Goal: Transaction & Acquisition: Purchase product/service

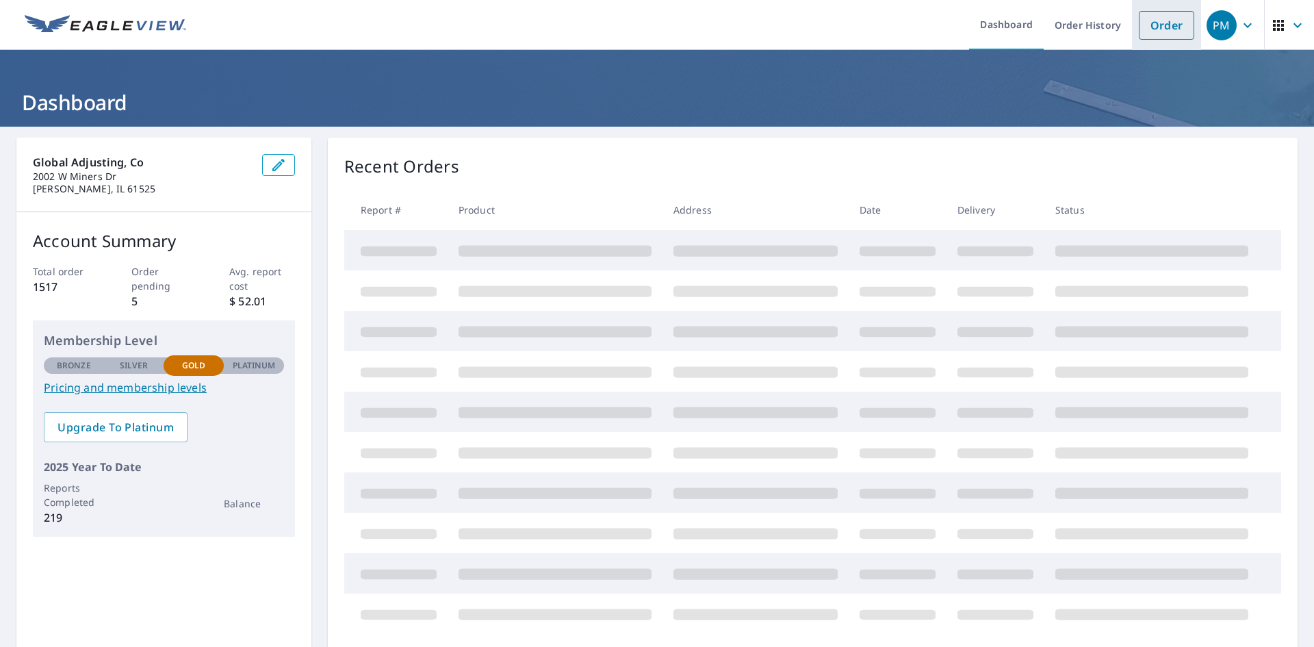
click at [1143, 21] on link "Order" at bounding box center [1166, 25] width 55 height 29
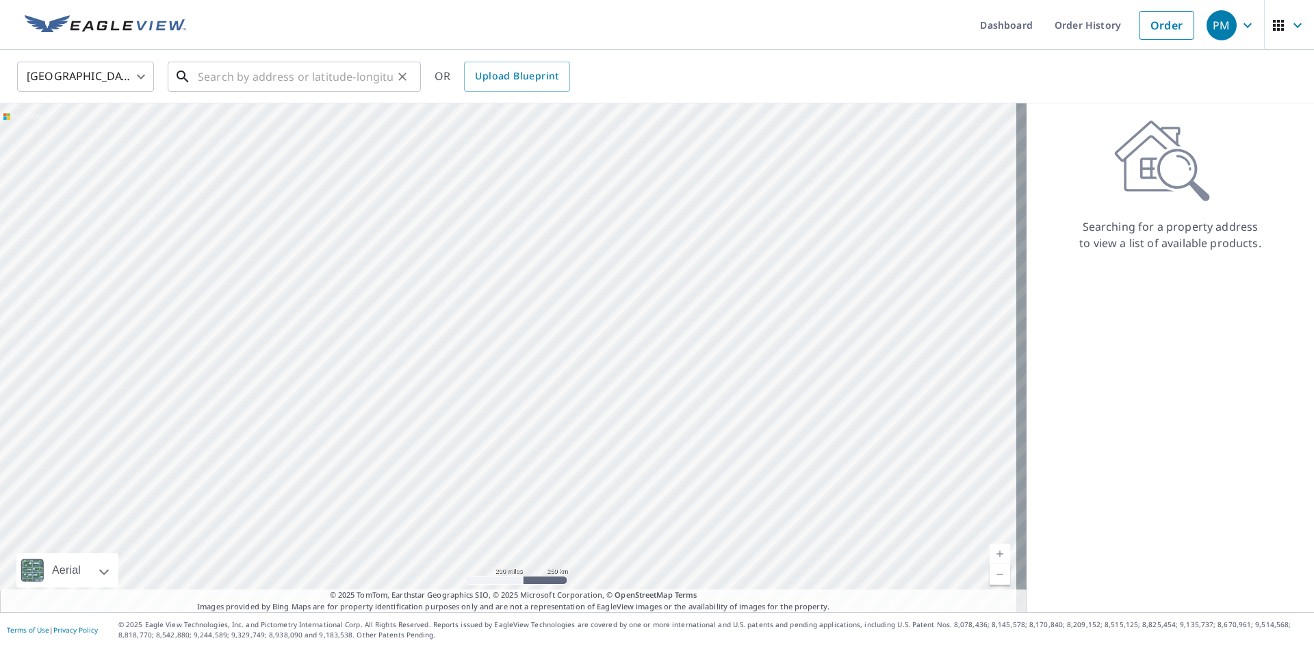
click at [222, 77] on input "text" at bounding box center [295, 76] width 195 height 38
paste input "[STREET_ADDRESS]"
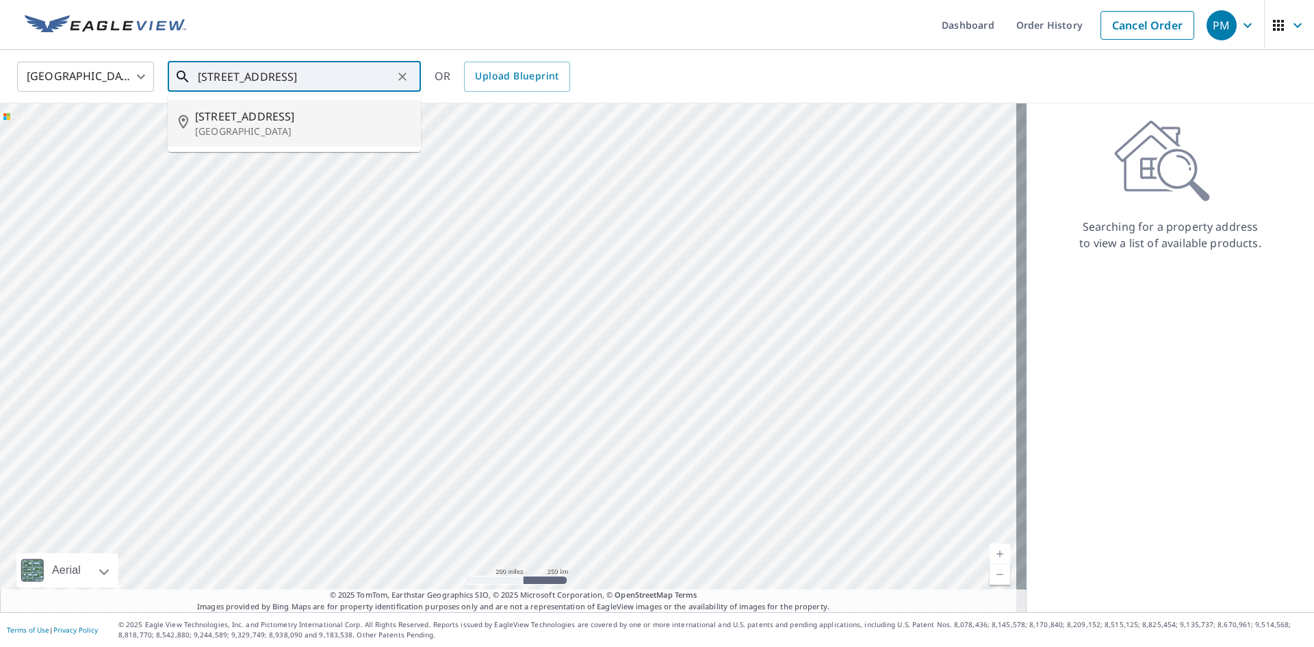
click at [291, 125] on p "[GEOGRAPHIC_DATA]" at bounding box center [302, 132] width 215 height 14
type input "[STREET_ADDRESS]"
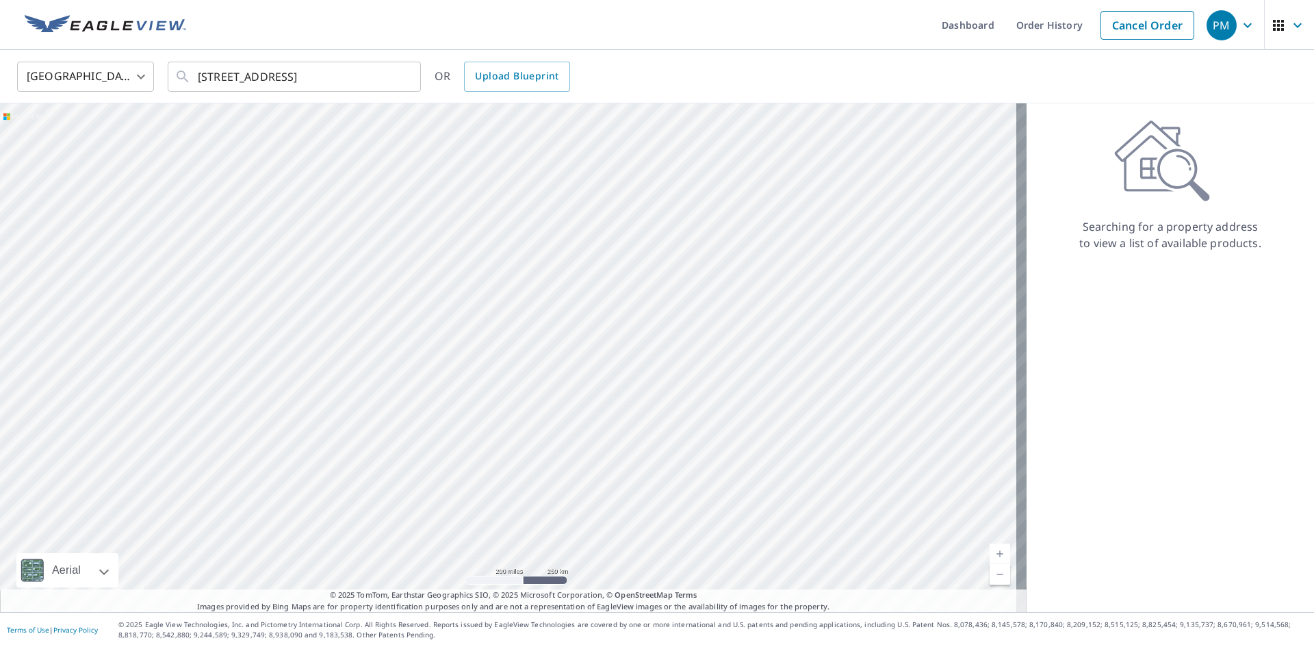
scroll to position [0, 0]
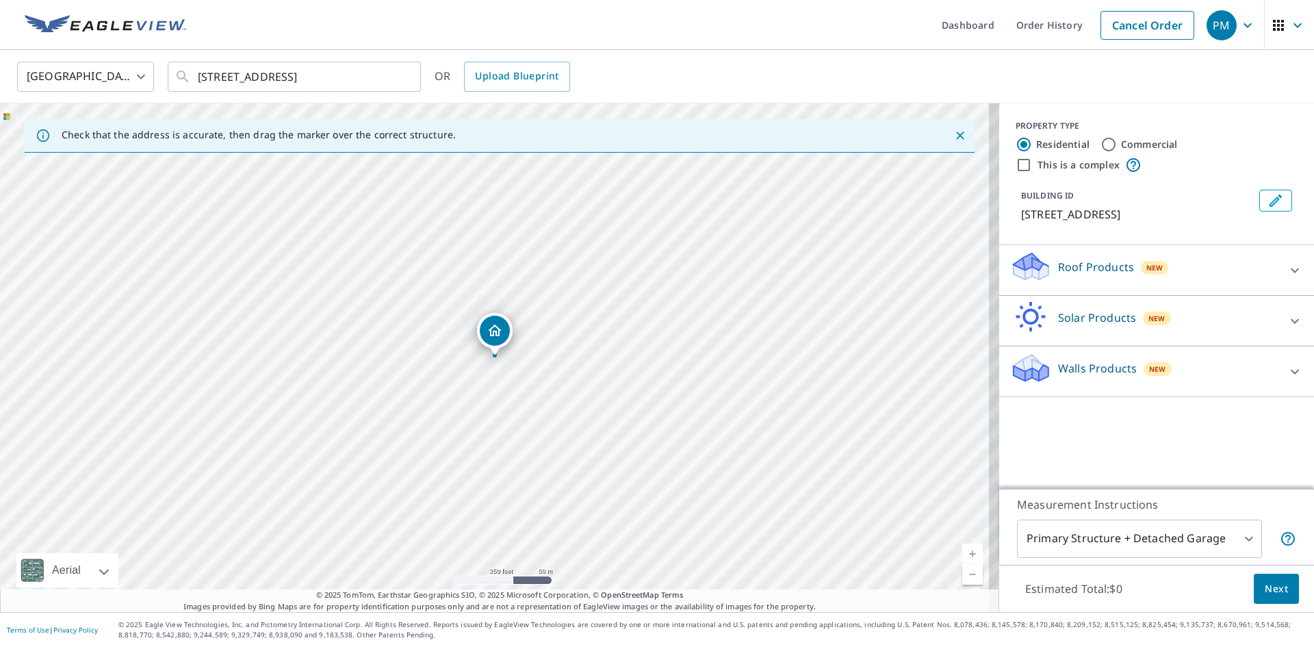
click at [1081, 263] on p "Roof Products" at bounding box center [1096, 267] width 76 height 16
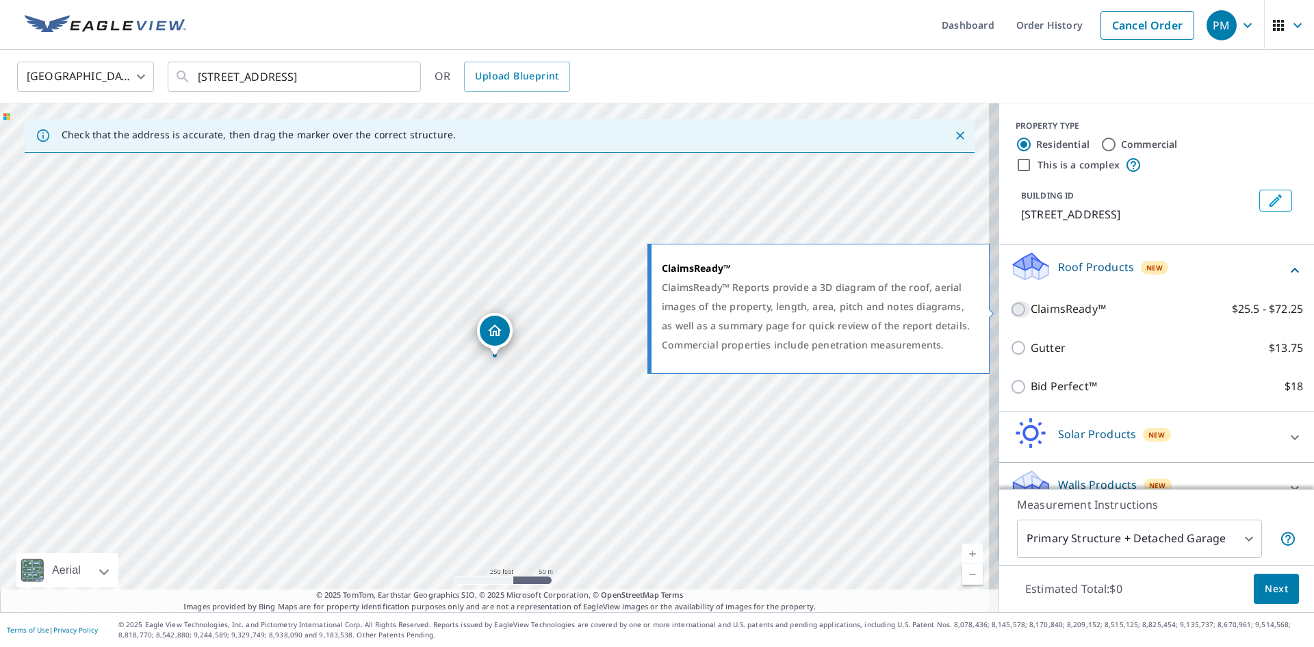
click at [1010, 310] on input "ClaimsReady™ $25.5 - $72.25" at bounding box center [1020, 309] width 21 height 16
checkbox input "true"
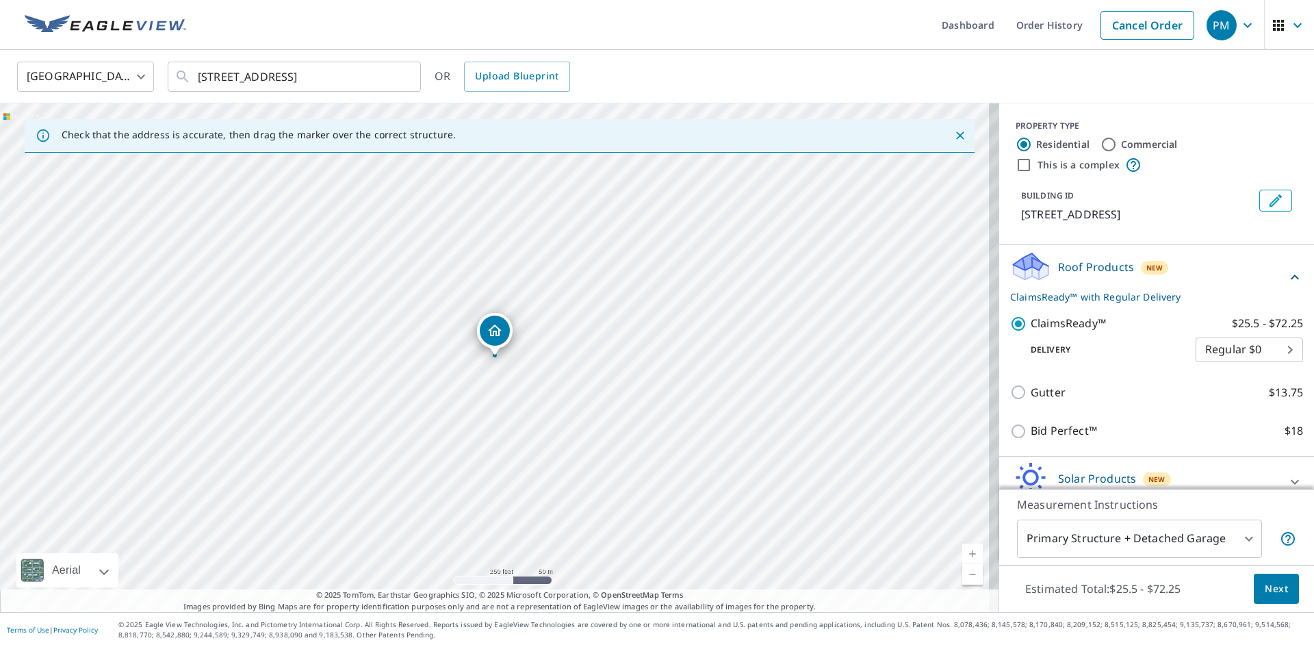
click at [1272, 576] on button "Next" at bounding box center [1276, 589] width 45 height 31
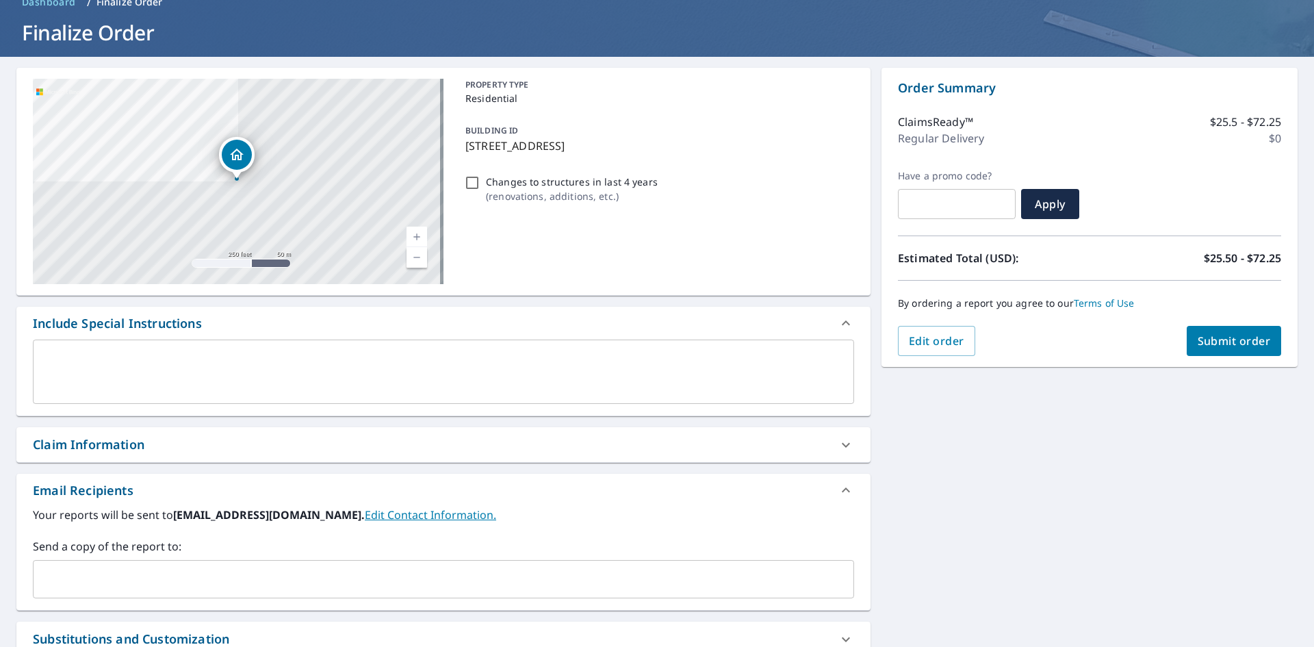
scroll to position [205, 0]
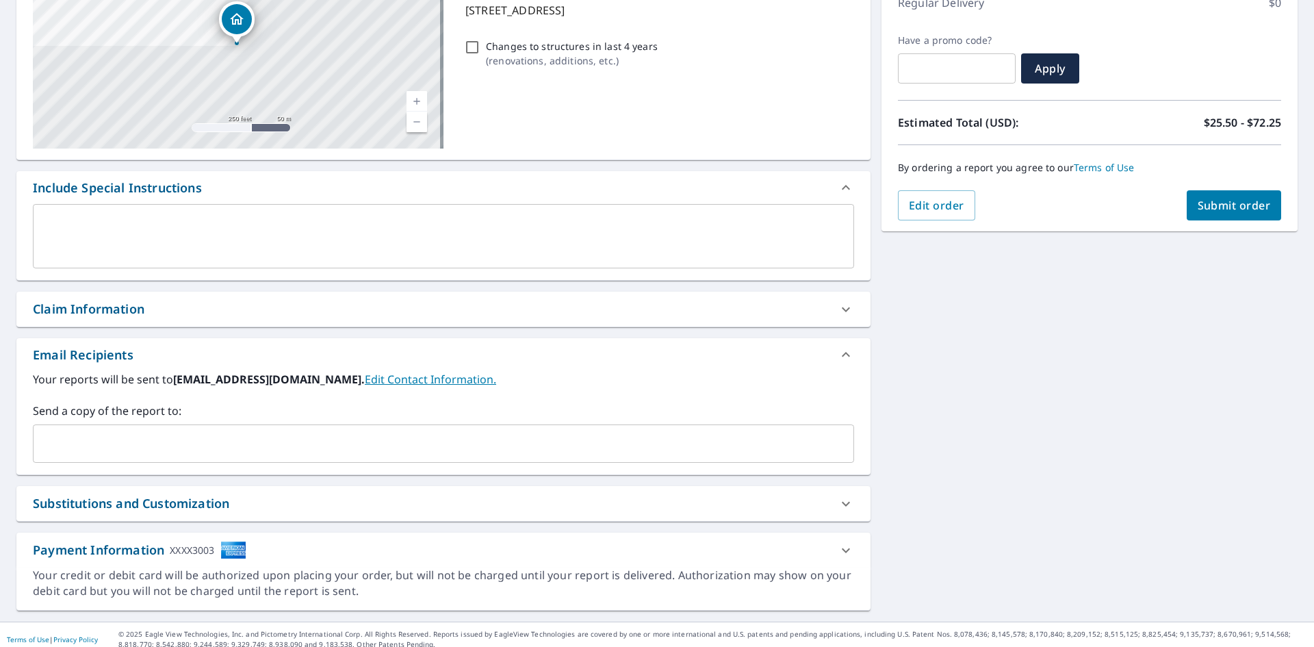
click at [125, 441] on input "text" at bounding box center [433, 443] width 788 height 26
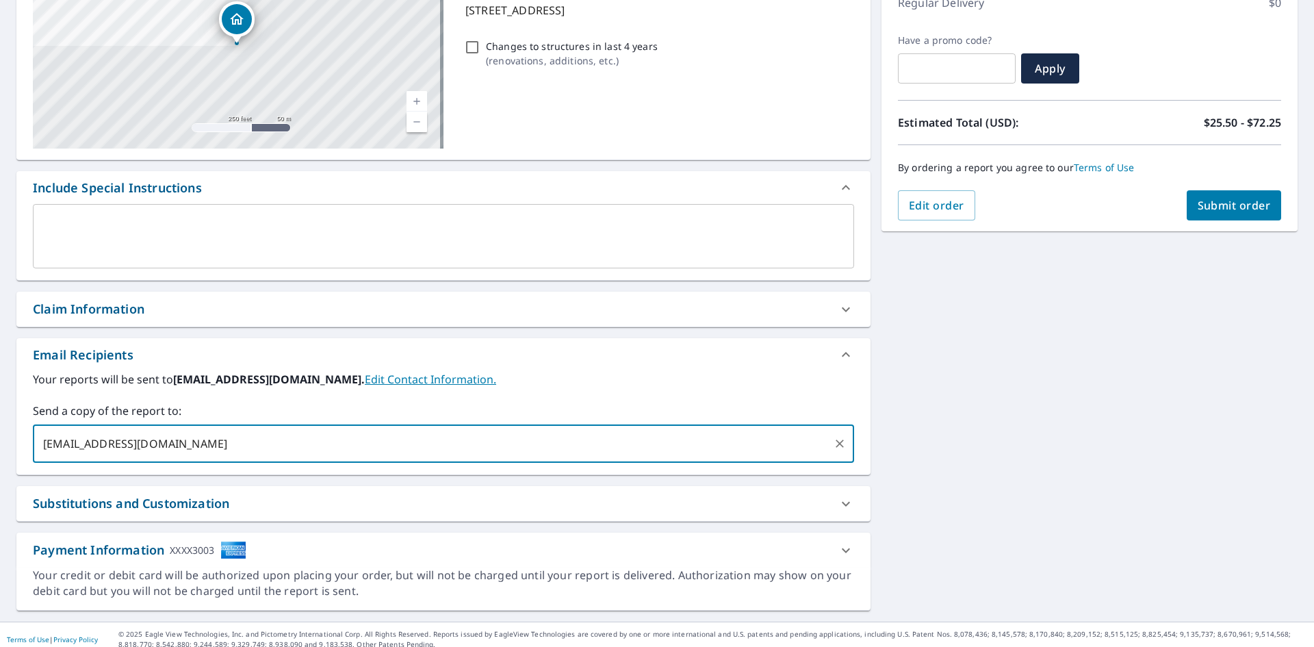
type input "[EMAIL_ADDRESS][DOMAIN_NAME]"
click at [1228, 315] on div "[STREET_ADDRESS] Aerial Road A standard road map Aerial A detailed look from ab…" at bounding box center [657, 271] width 1314 height 700
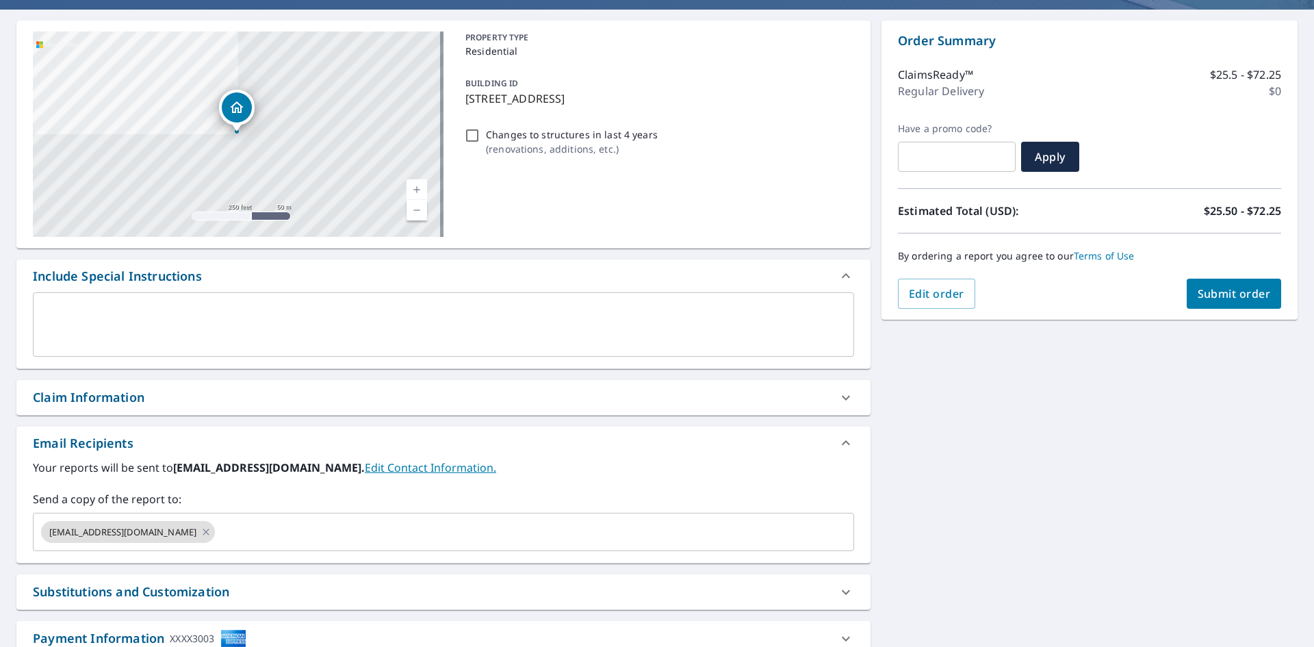
scroll to position [0, 0]
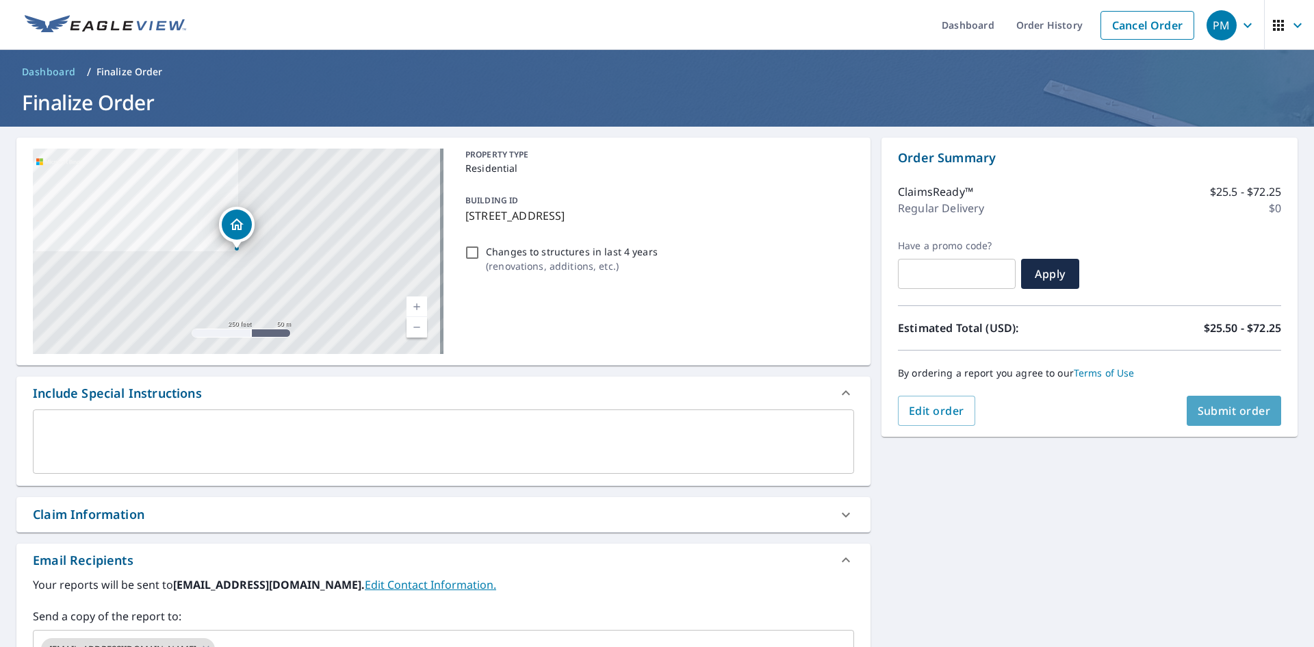
click at [1235, 410] on span "Submit order" at bounding box center [1234, 410] width 73 height 15
